Goal: Task Accomplishment & Management: Manage account settings

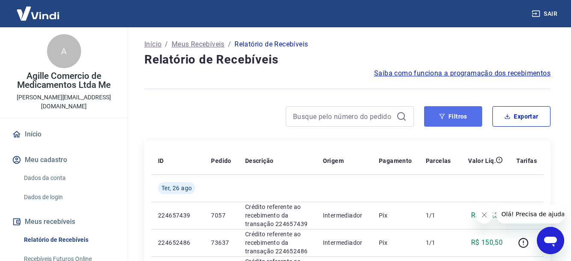
click at [456, 121] on button "Filtros" at bounding box center [453, 116] width 58 height 20
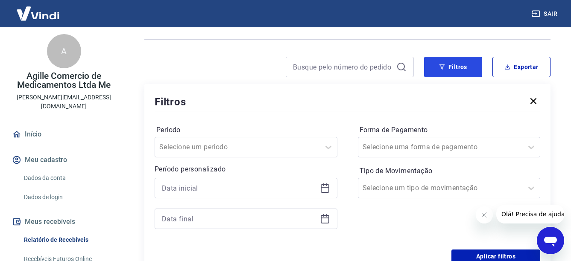
scroll to position [85, 0]
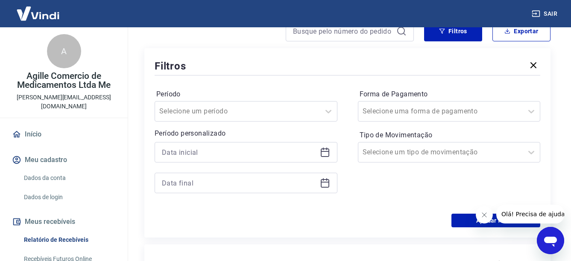
click at [325, 155] on icon at bounding box center [325, 152] width 10 height 10
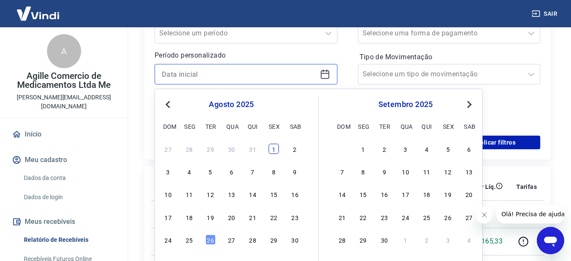
scroll to position [171, 0]
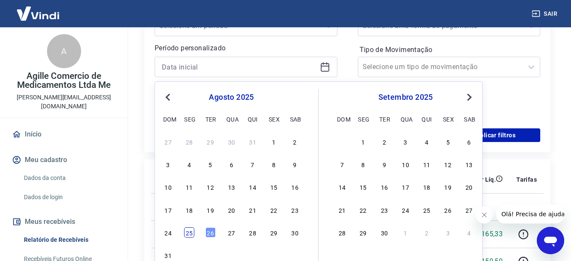
click at [190, 235] on div "25" at bounding box center [189, 233] width 10 height 10
type input "[DATE]"
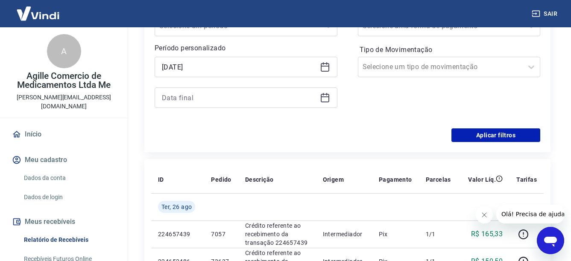
click at [327, 99] on icon at bounding box center [325, 98] width 10 height 10
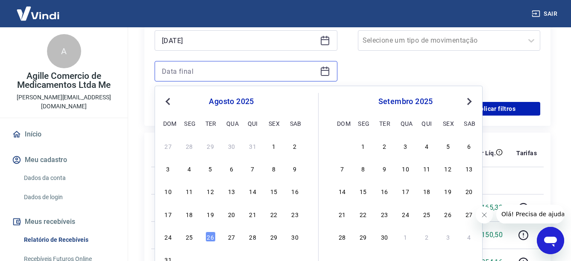
scroll to position [256, 0]
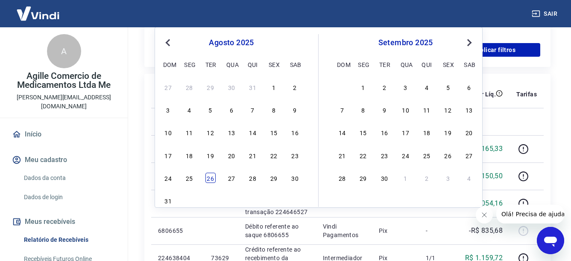
click at [211, 179] on div "26" at bounding box center [210, 178] width 10 height 10
type input "[DATE]"
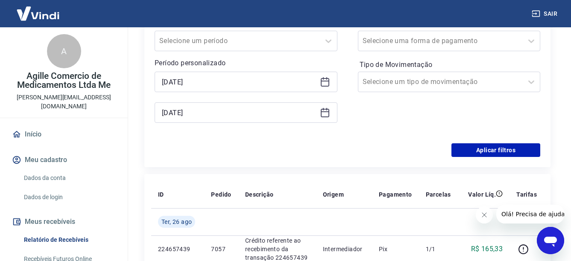
scroll to position [171, 0]
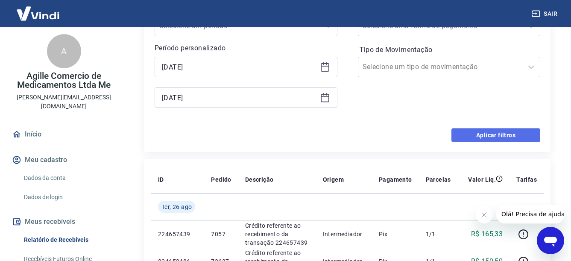
click at [515, 135] on button "Aplicar filtros" at bounding box center [495, 136] width 89 height 14
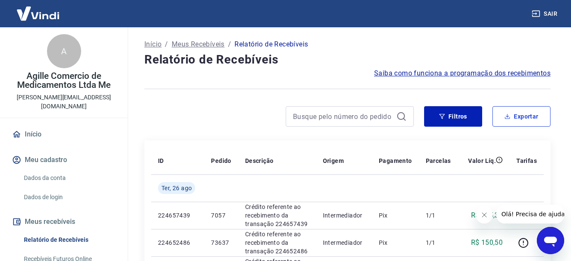
click at [514, 119] on button "Exportar" at bounding box center [521, 116] width 58 height 20
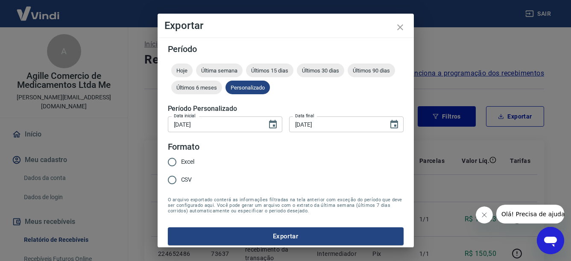
type input "[DATE]"
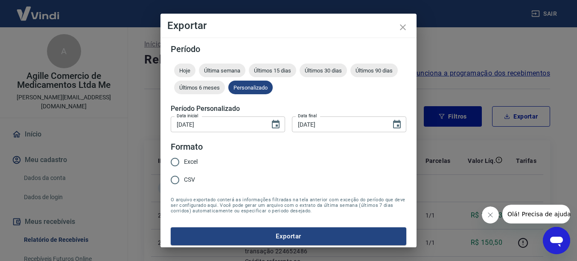
click at [177, 161] on input "Excel" at bounding box center [175, 162] width 18 height 18
radio input "true"
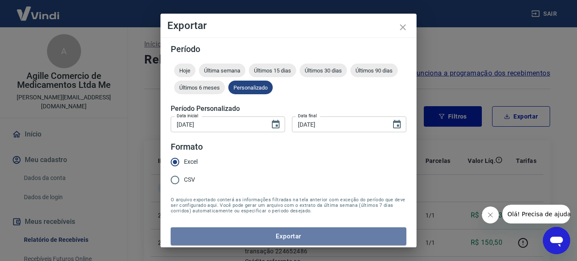
click at [303, 239] on button "Exportar" at bounding box center [289, 237] width 236 height 18
